Goal: Task Accomplishment & Management: Manage account settings

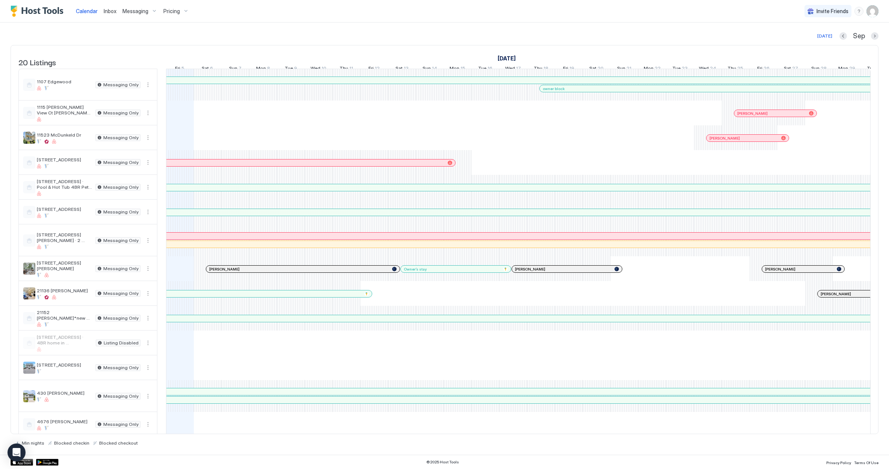
scroll to position [0, 417]
click at [116, 13] on div "Inbox" at bounding box center [110, 11] width 19 height 14
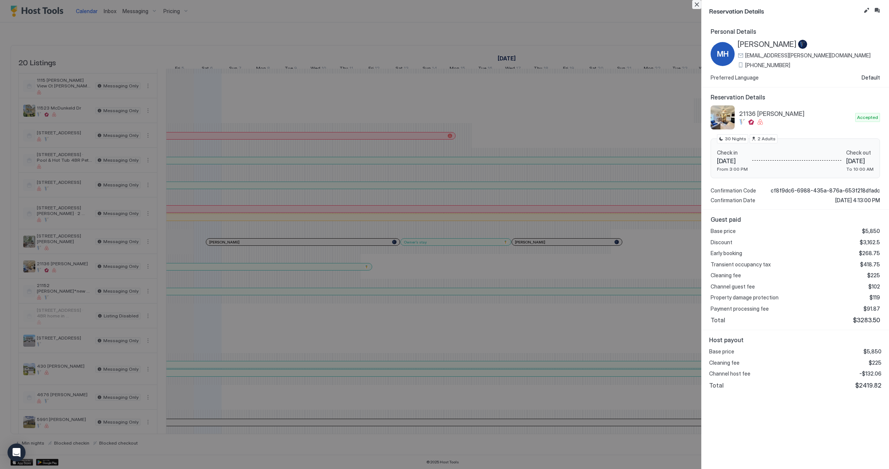
click at [701, 8] on button "Close" at bounding box center [696, 4] width 9 height 9
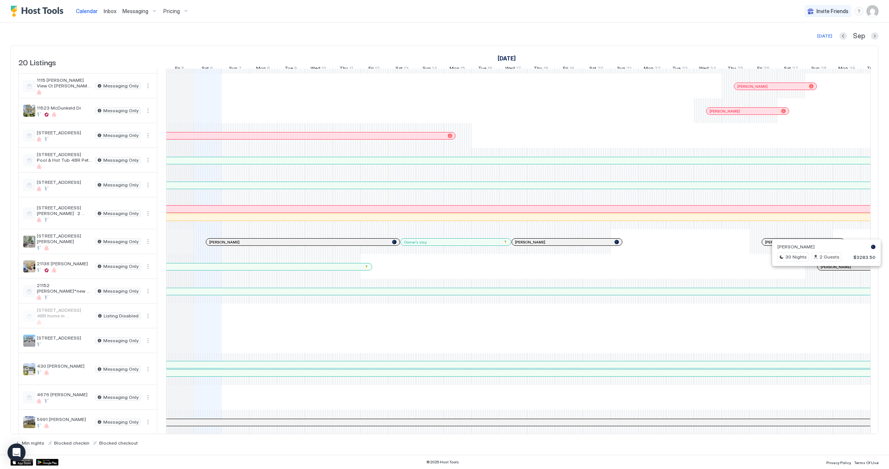
scroll to position [15, 0]
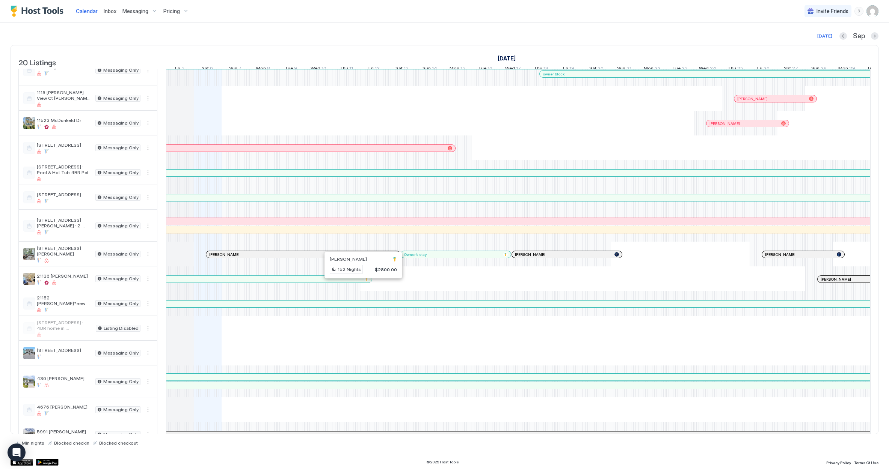
click at [362, 282] on div at bounding box center [362, 279] width 6 height 6
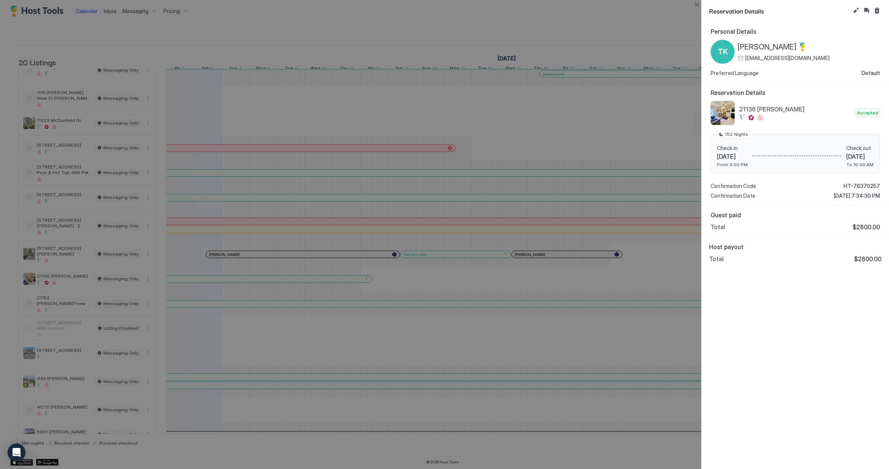
drag, startPoint x: 801, startPoint y: 195, endPoint x: 869, endPoint y: 193, distance: 67.6
click at [869, 193] on div "Confirmation Date [DATE] 7:34:30 PM" at bounding box center [794, 196] width 169 height 7
click at [869, 193] on span "[DATE] 7:34:30 PM" at bounding box center [857, 196] width 46 height 7
click at [628, 25] on div at bounding box center [444, 234] width 889 height 469
